Goal: Information Seeking & Learning: Learn about a topic

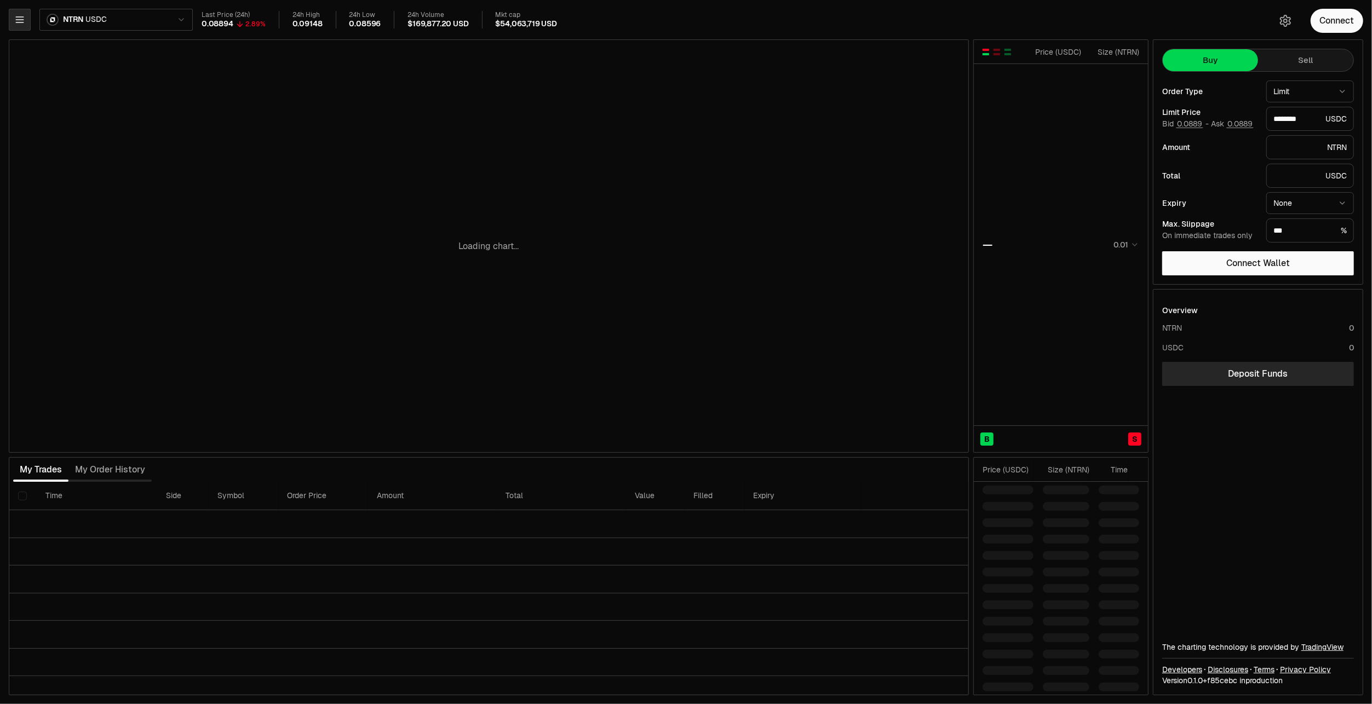
click at [27, 17] on button "button" at bounding box center [20, 20] width 22 height 22
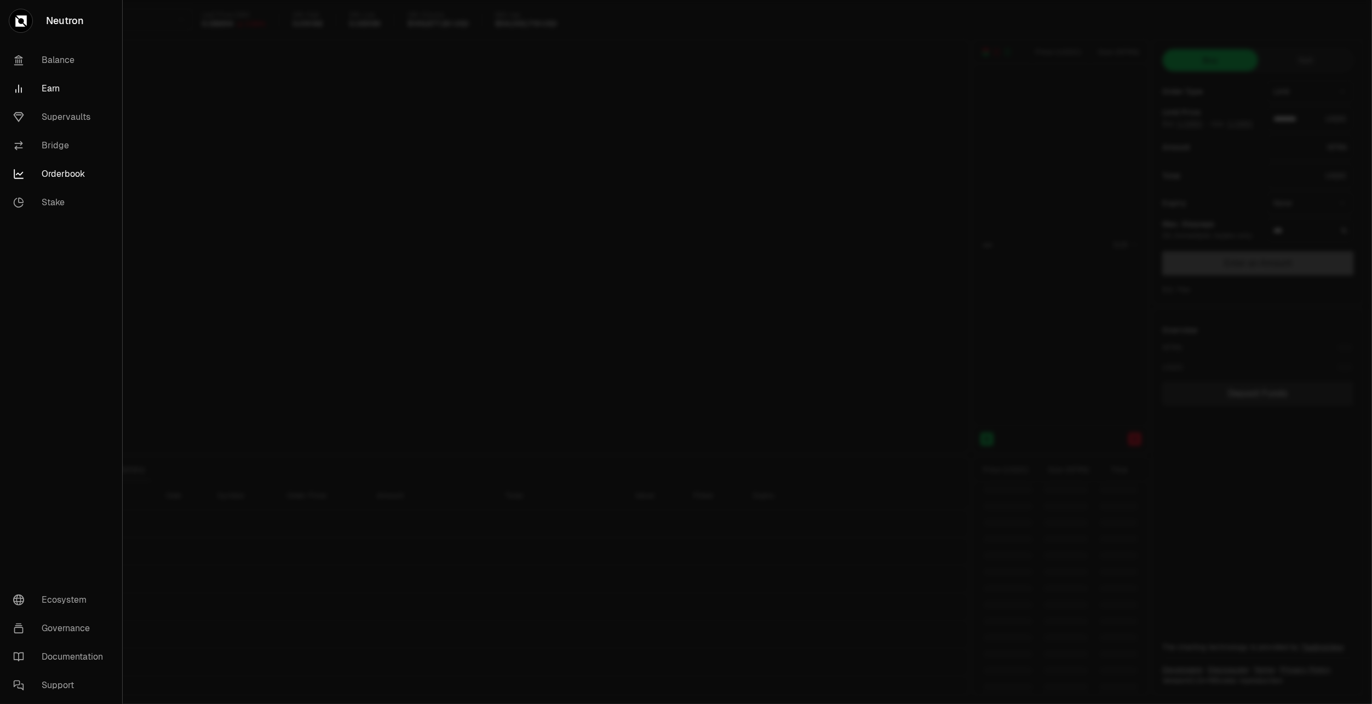
type input "********"
click at [66, 112] on link "Supervaults" at bounding box center [60, 117] width 113 height 28
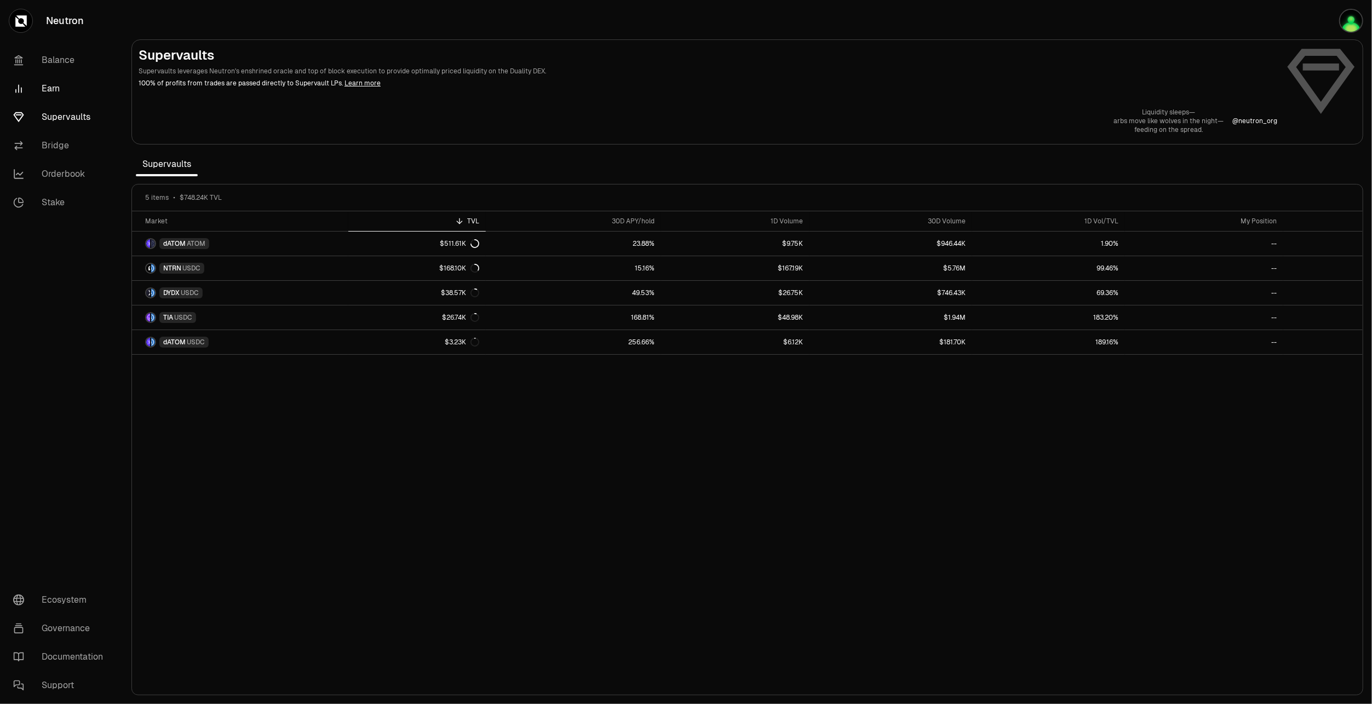
click at [54, 85] on link "Earn" at bounding box center [61, 88] width 114 height 28
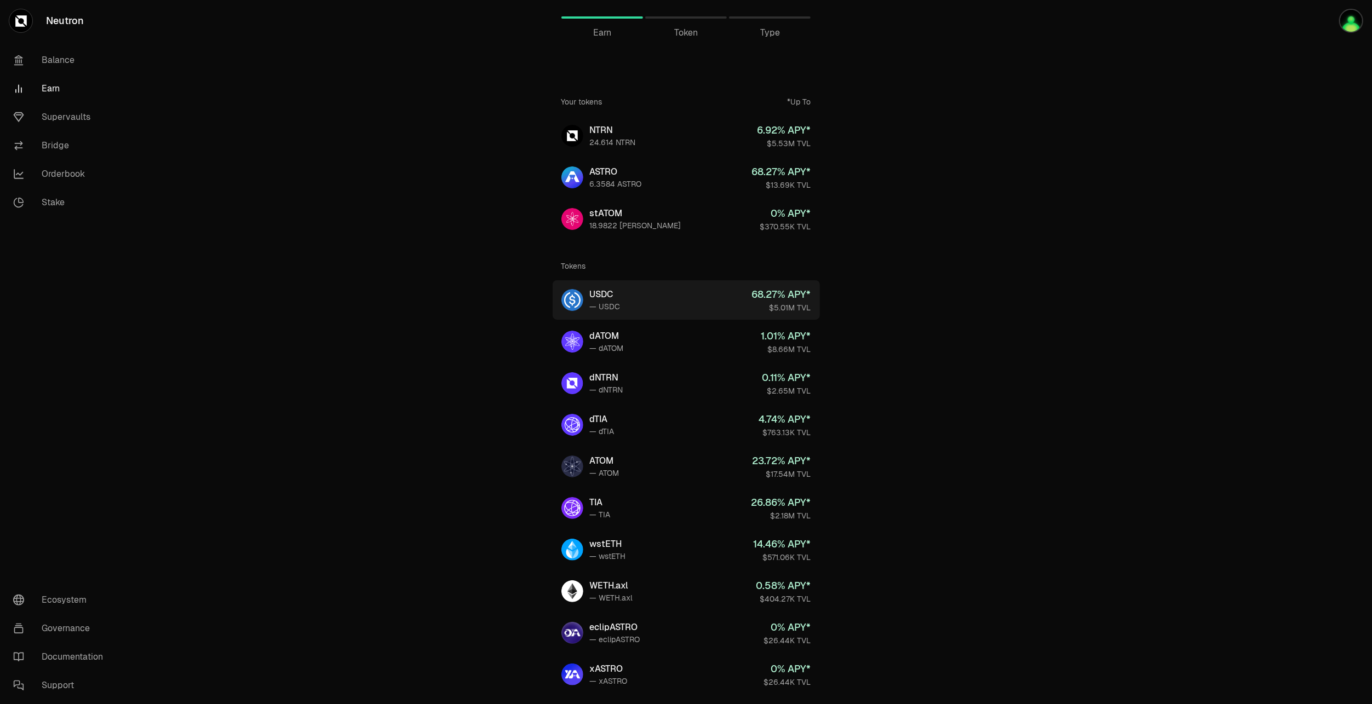
click at [689, 296] on link "USDC — USDC 68.27 % APY* $5.01M TVL" at bounding box center [686, 299] width 267 height 39
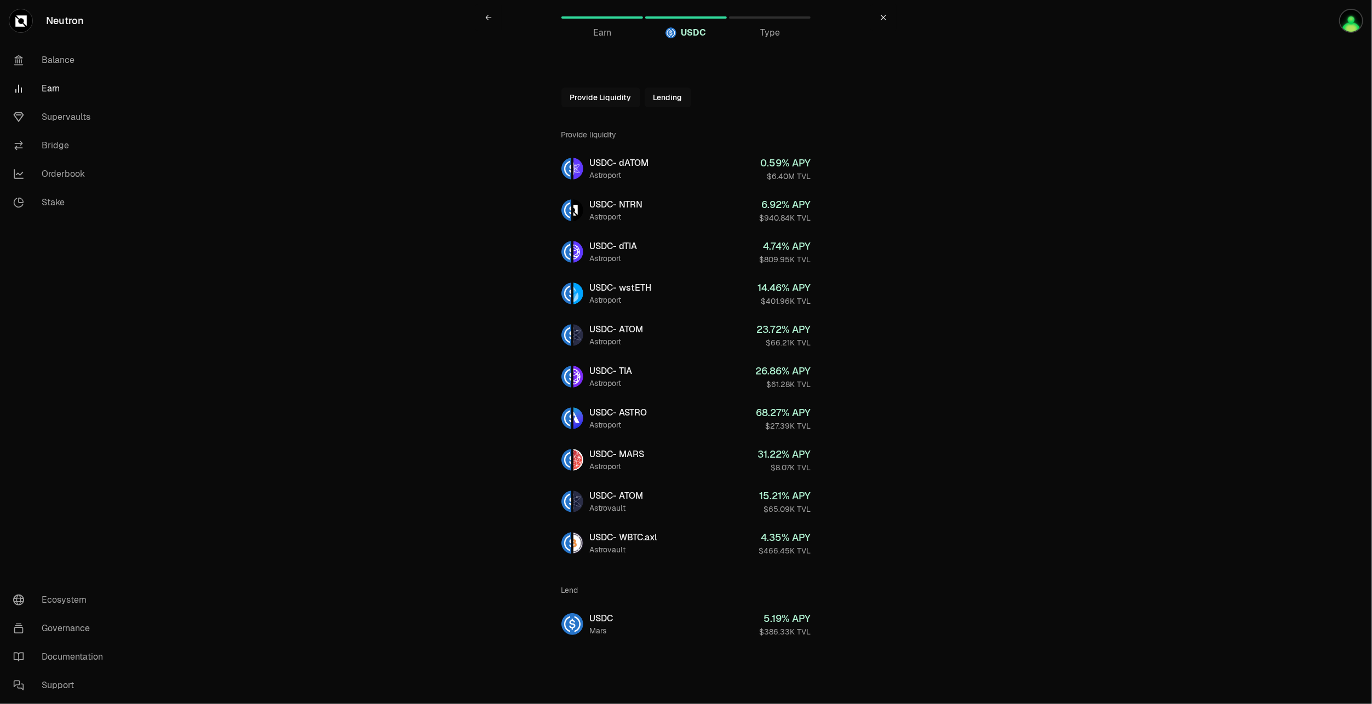
click at [601, 28] on span "Earn" at bounding box center [602, 32] width 18 height 13
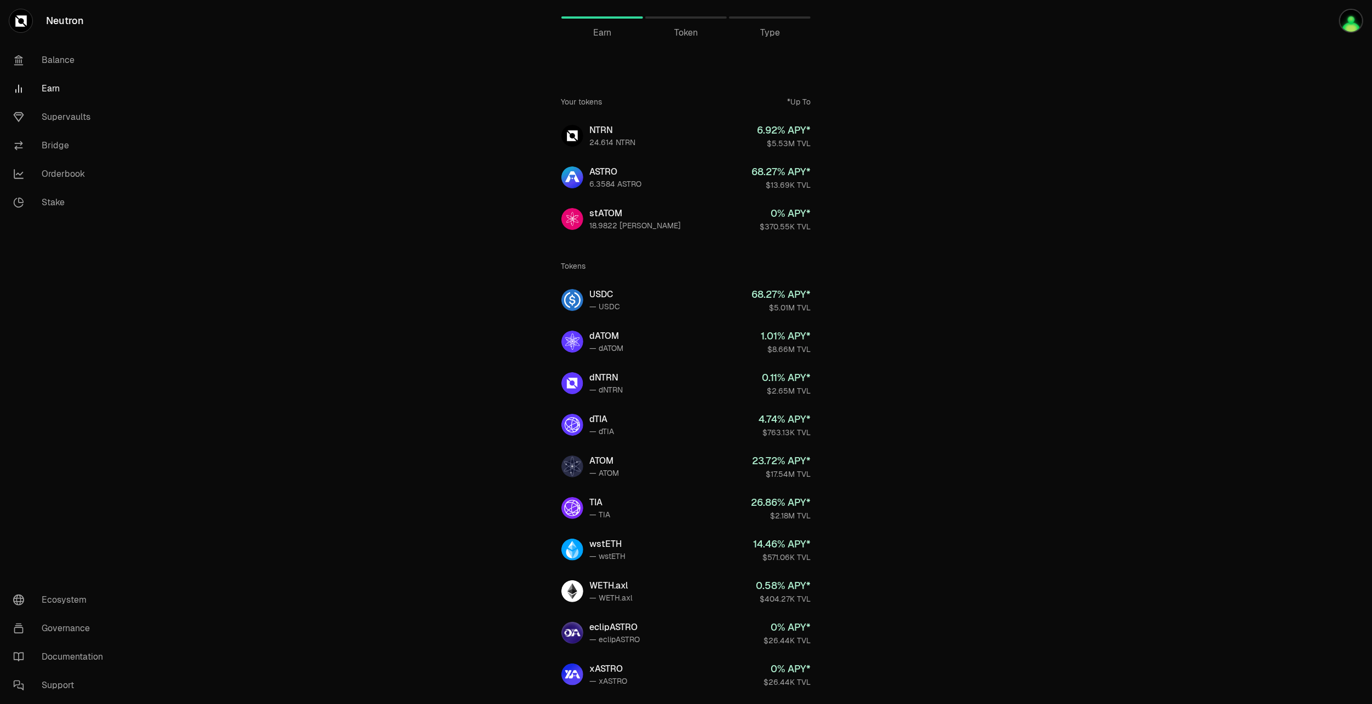
scroll to position [55, 0]
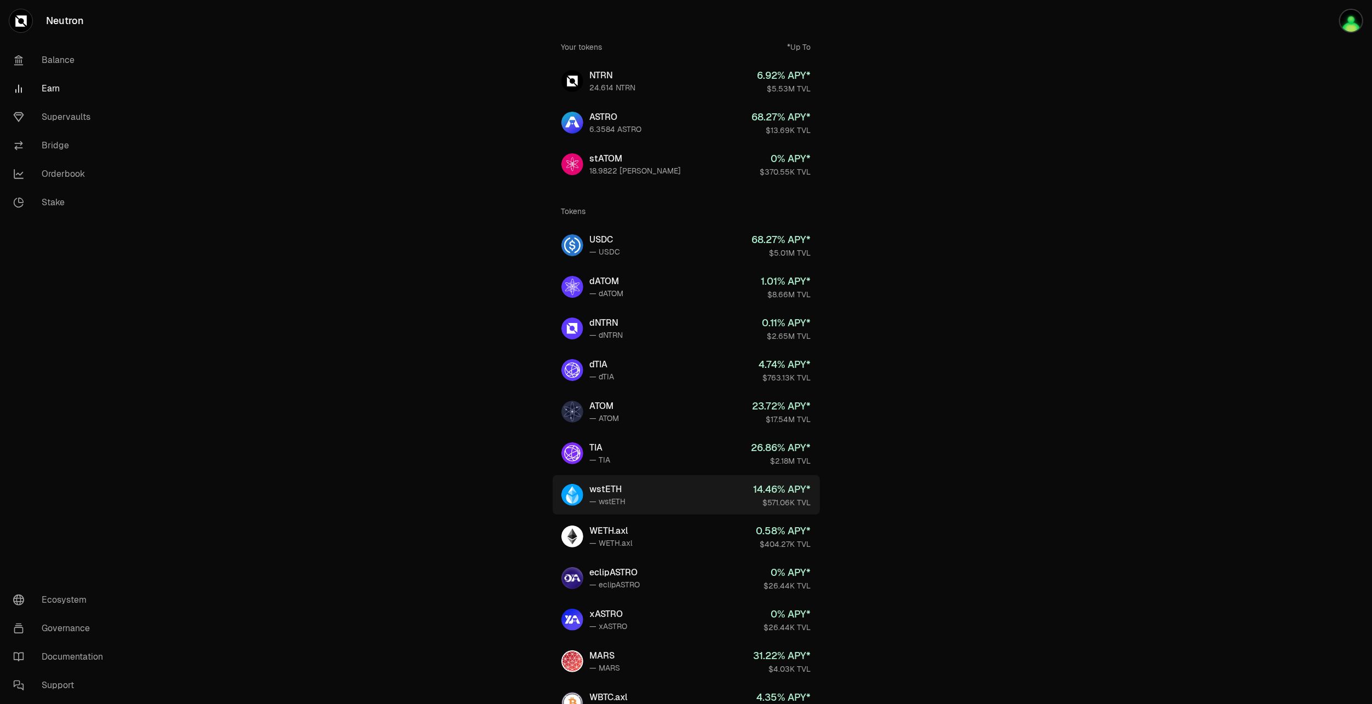
click at [604, 494] on div "wstETH" at bounding box center [608, 489] width 36 height 13
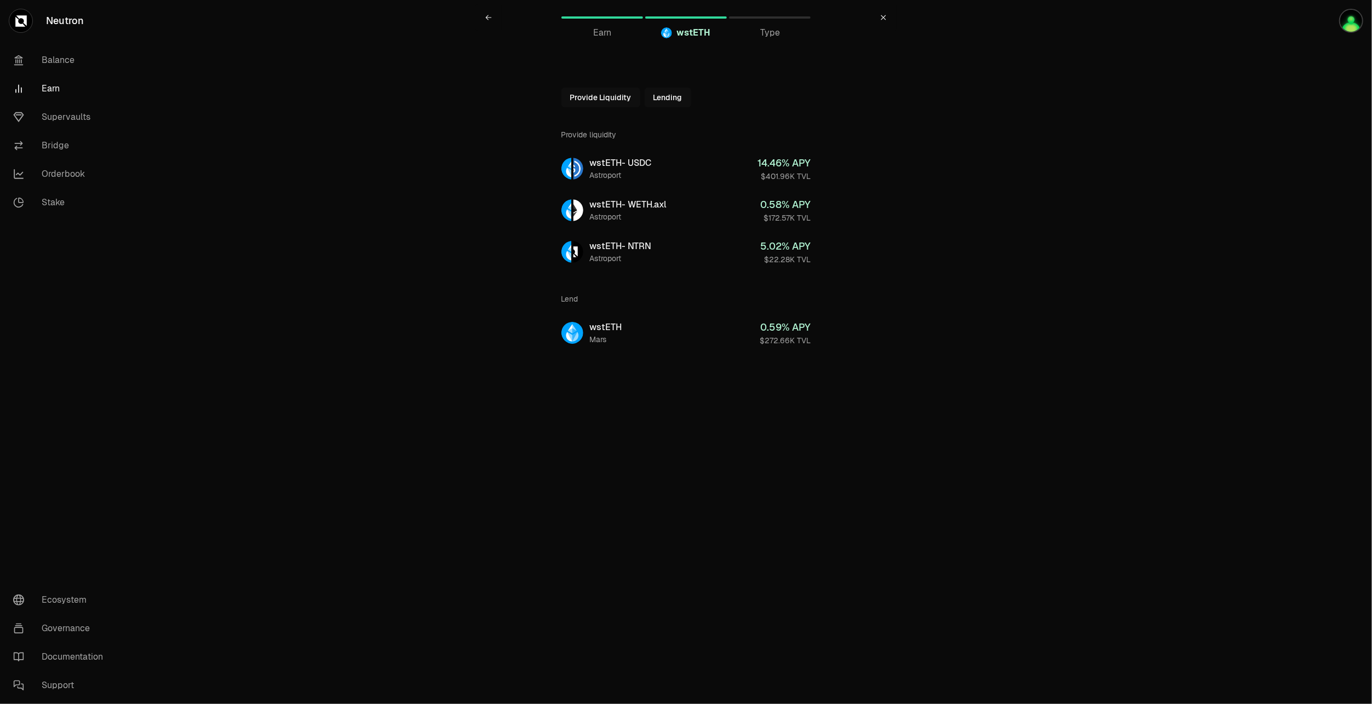
click at [612, 32] on div "Earn" at bounding box center [602, 32] width 82 height 13
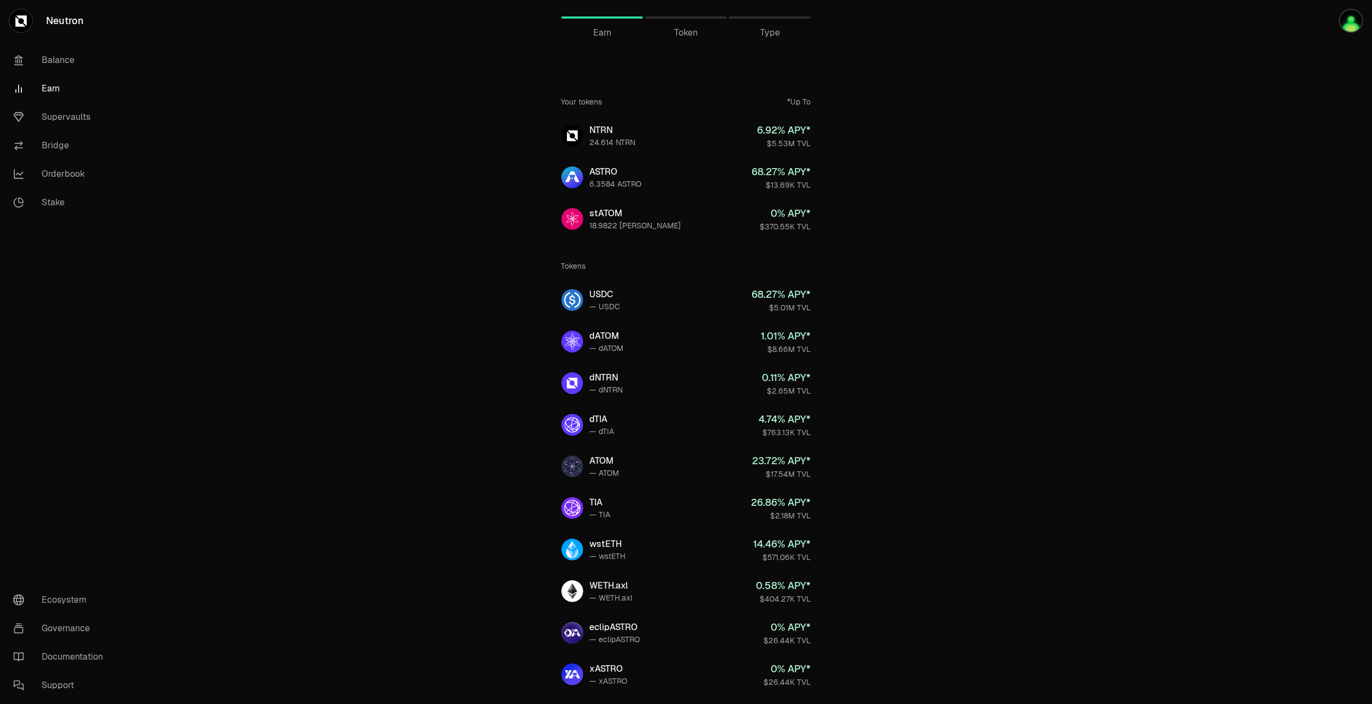
scroll to position [200, 0]
